Goal: Navigation & Orientation: Understand site structure

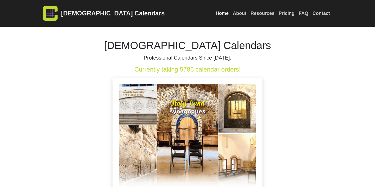
click at [260, 15] on link "Resources" at bounding box center [263, 13] width 28 height 11
click at [291, 13] on link "Pricing" at bounding box center [287, 13] width 20 height 11
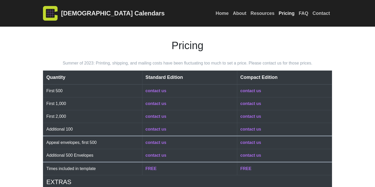
click at [304, 13] on link "FAQ" at bounding box center [304, 13] width 14 height 11
